Goal: Find specific page/section: Find specific page/section

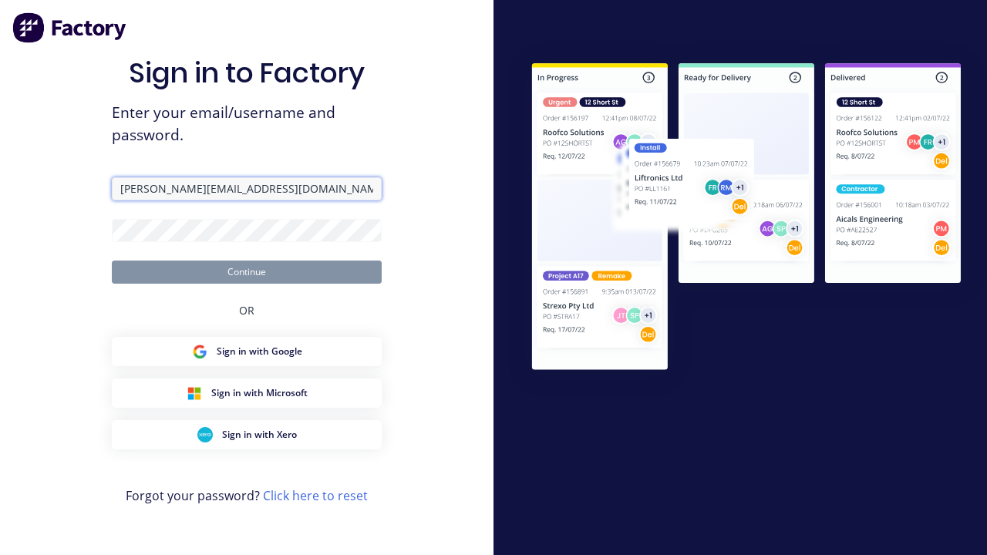
type input "[PERSON_NAME][EMAIL_ADDRESS][DOMAIN_NAME]"
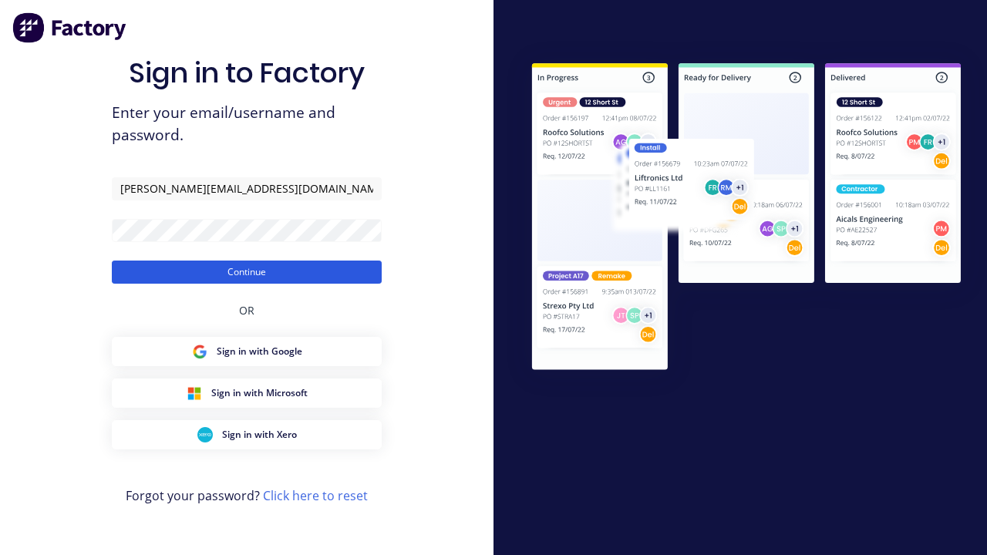
click at [247, 272] on button "Continue" at bounding box center [247, 272] width 270 height 23
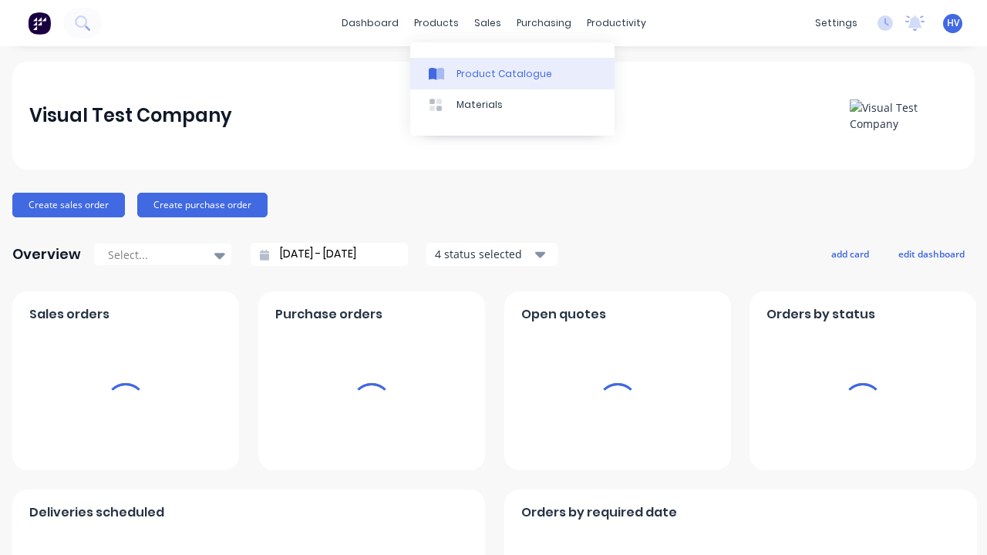
click at [512, 73] on div "Product Catalogue" at bounding box center [505, 74] width 96 height 14
